Goal: Task Accomplishment & Management: Use online tool/utility

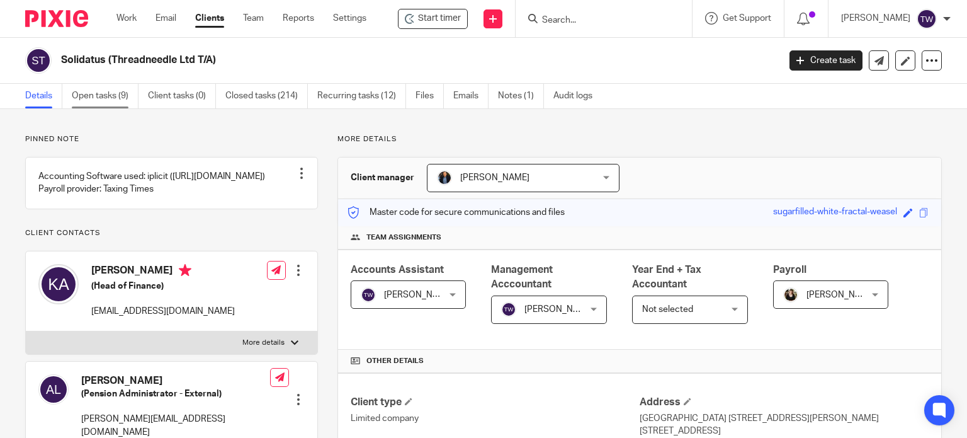
click at [111, 96] on link "Open tasks (9)" at bounding box center [105, 96] width 67 height 25
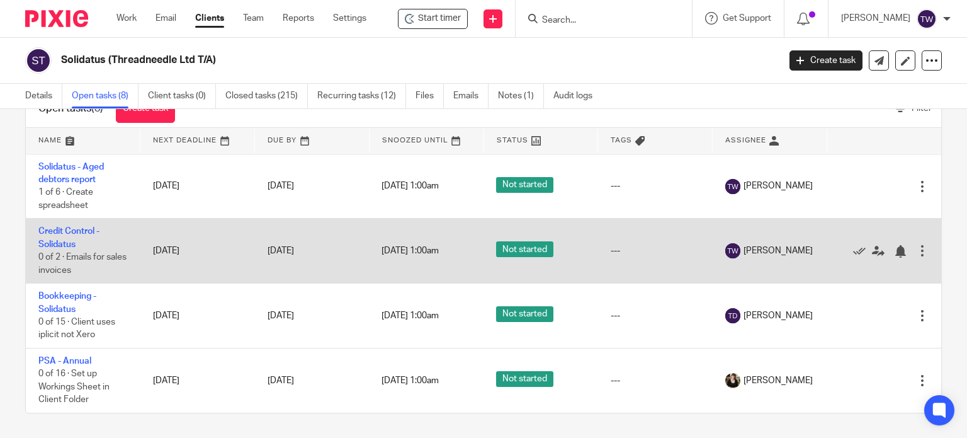
scroll to position [198, 0]
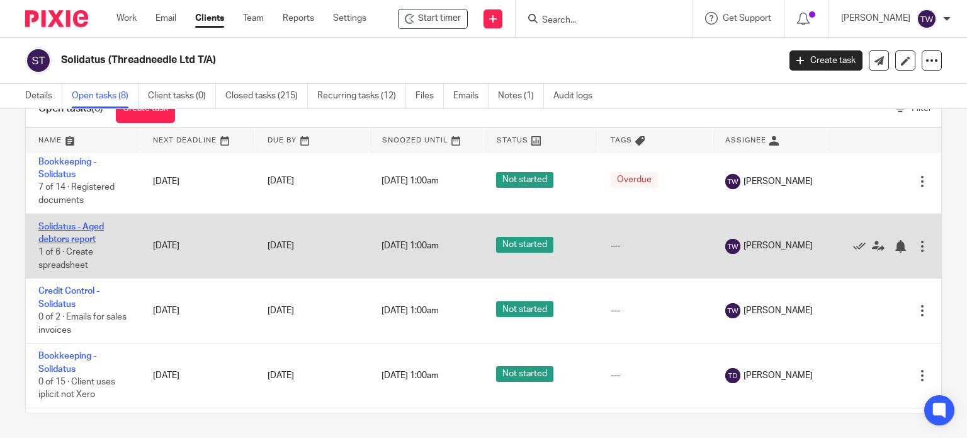
click at [85, 230] on link "Solidatus - Aged debtors report" at bounding box center [70, 232] width 65 height 21
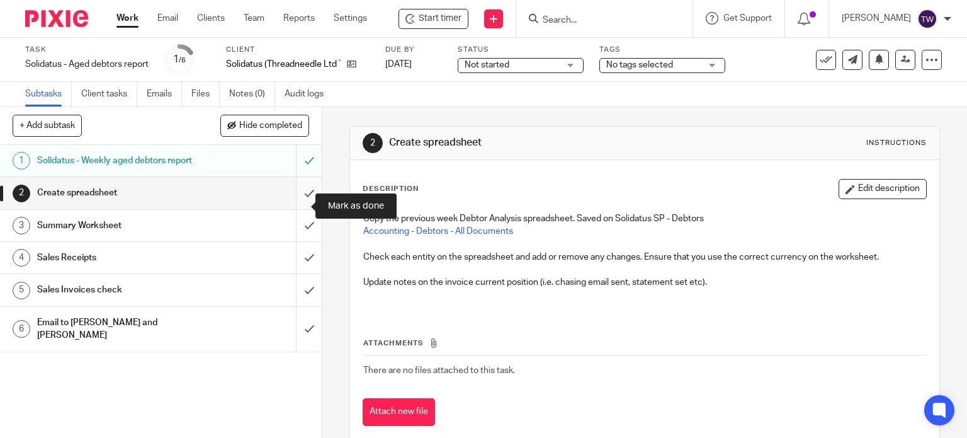
click at [292, 208] on input "submit" at bounding box center [161, 192] width 322 height 31
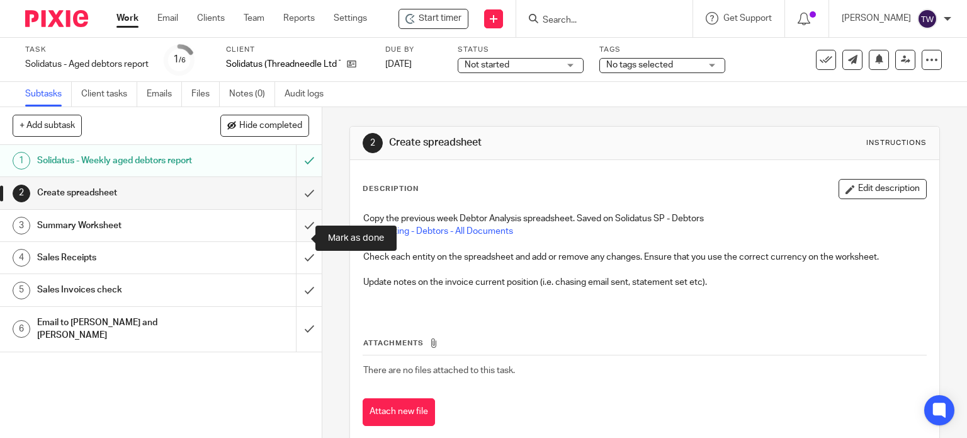
click at [291, 239] on input "submit" at bounding box center [161, 225] width 322 height 31
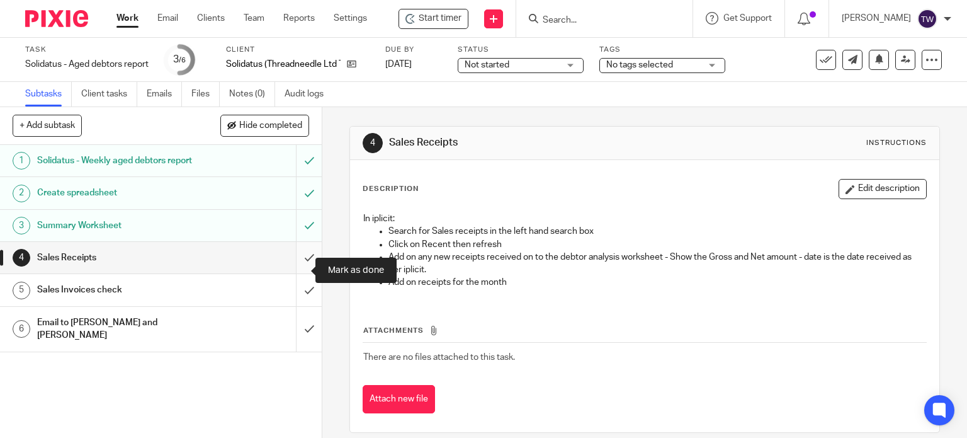
click at [295, 271] on input "submit" at bounding box center [161, 257] width 322 height 31
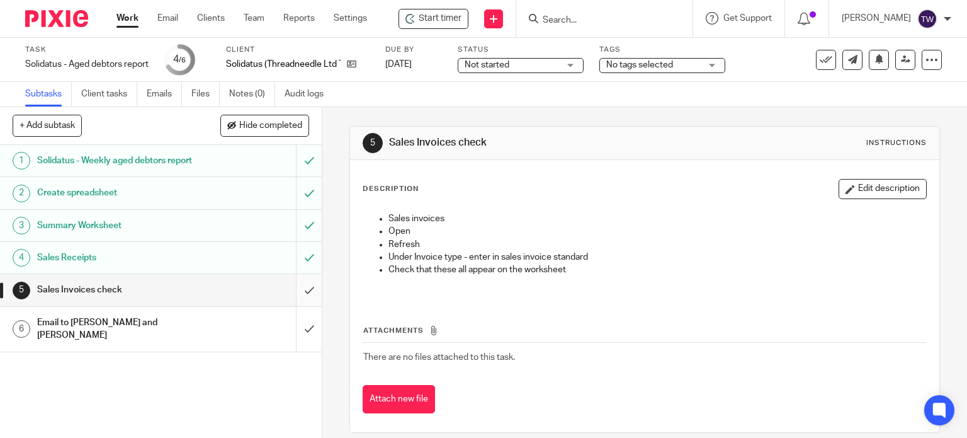
click at [301, 301] on input "submit" at bounding box center [161, 289] width 322 height 31
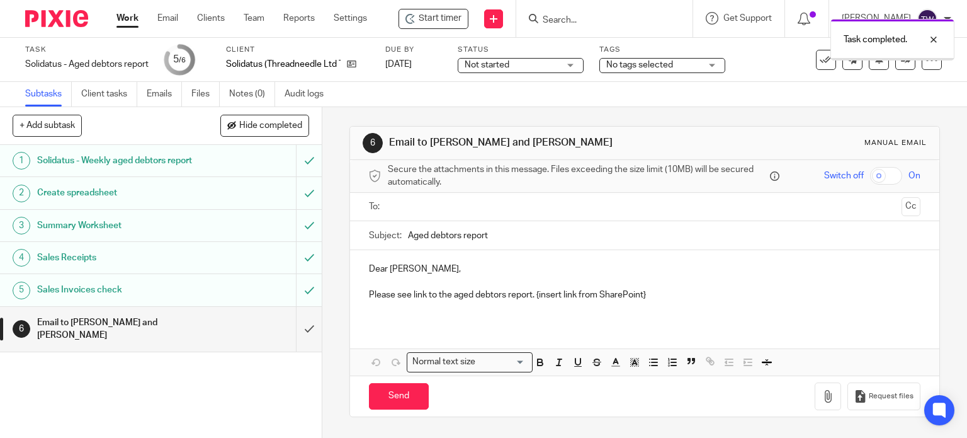
click at [297, 332] on input "submit" at bounding box center [161, 329] width 322 height 45
